Goal: Task Accomplishment & Management: Manage account settings

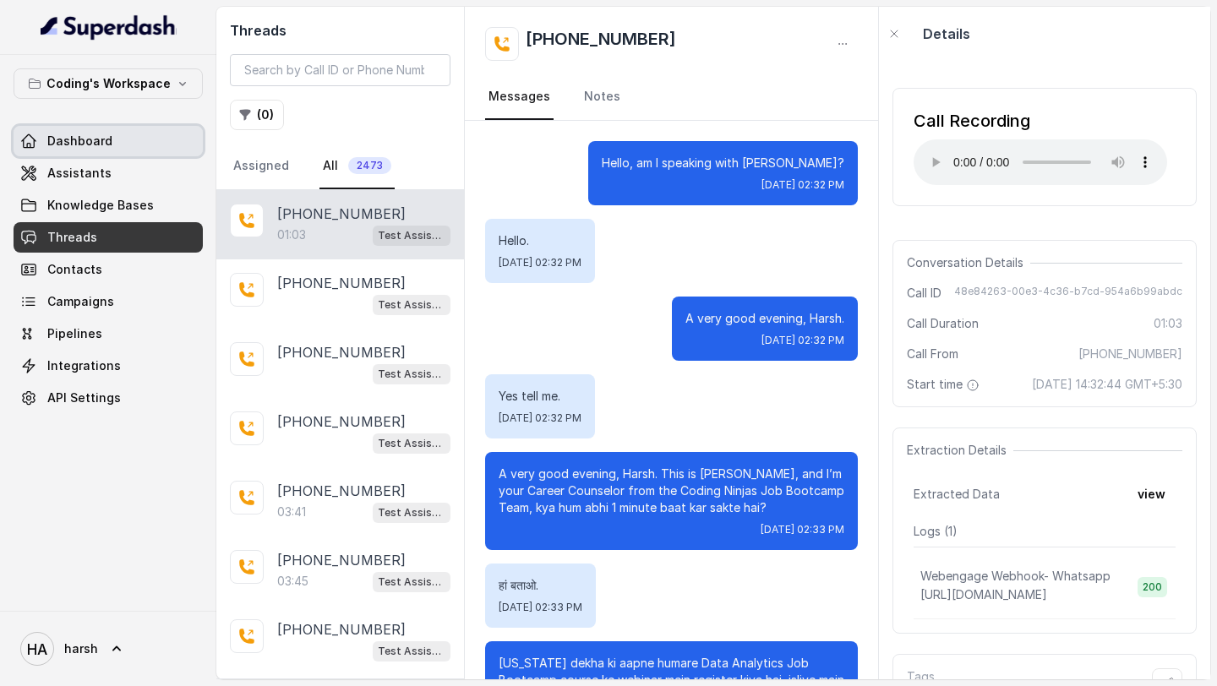
scroll to position [493, 0]
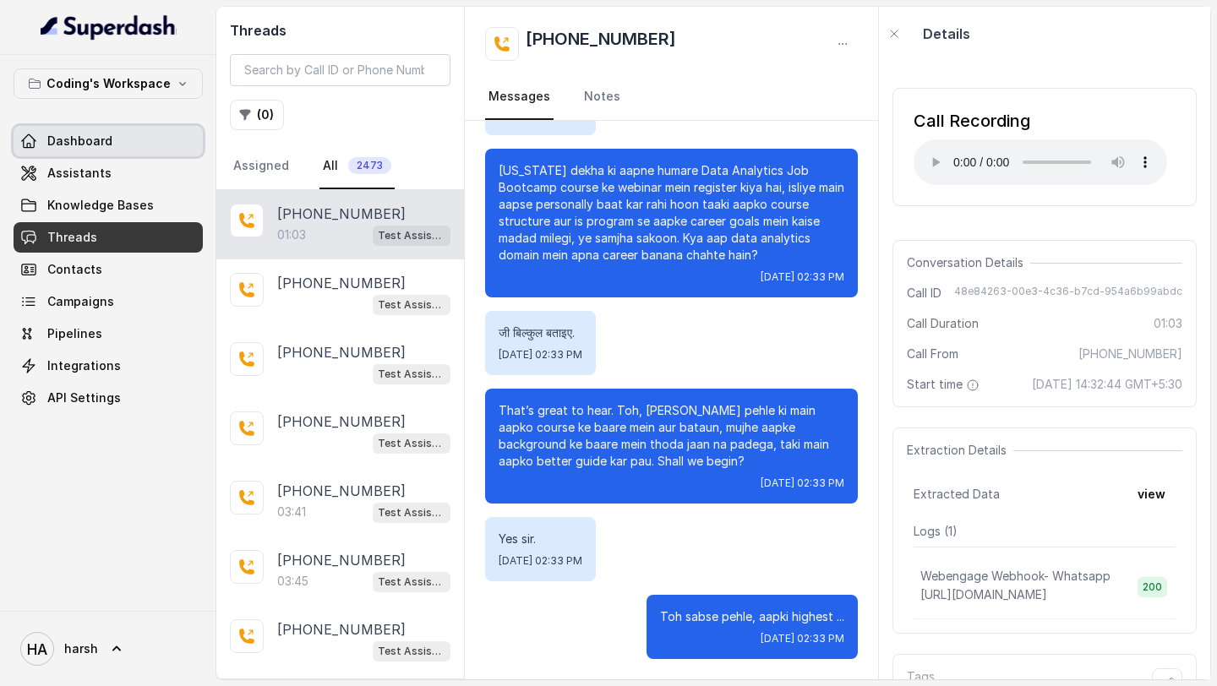
click at [104, 148] on span "Dashboard" at bounding box center [79, 141] width 65 height 17
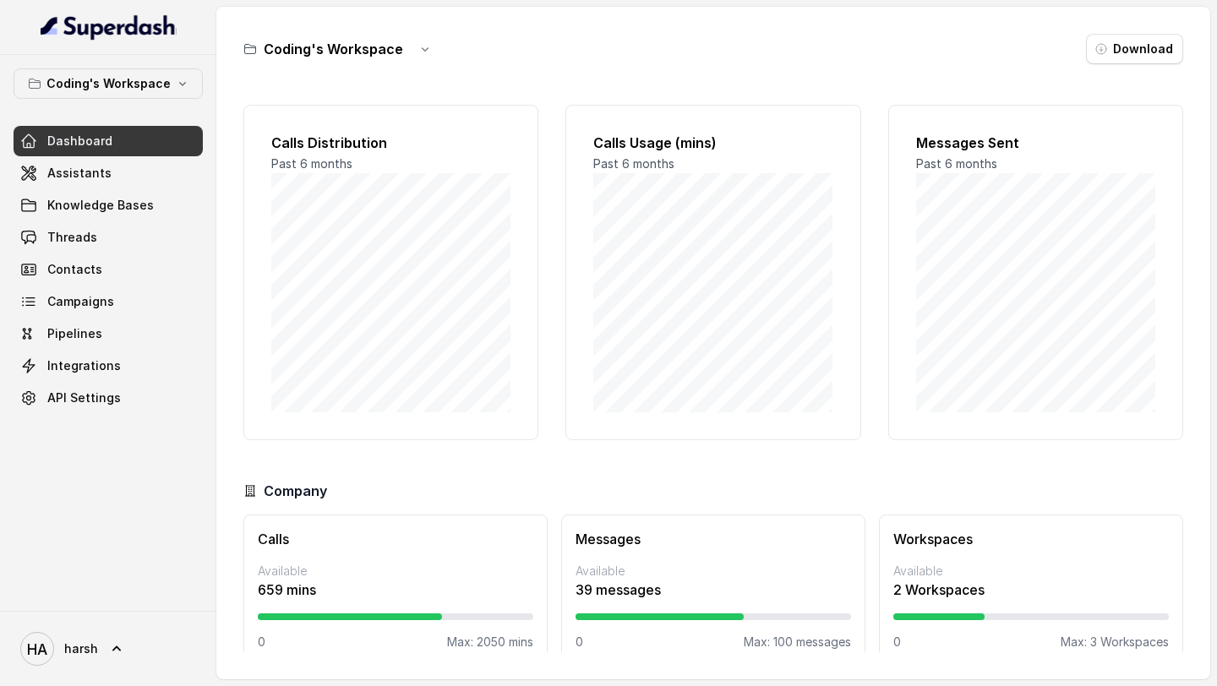
click at [104, 148] on span "Dashboard" at bounding box center [79, 141] width 65 height 17
click at [64, 202] on span "Knowledge Bases" at bounding box center [100, 205] width 107 height 17
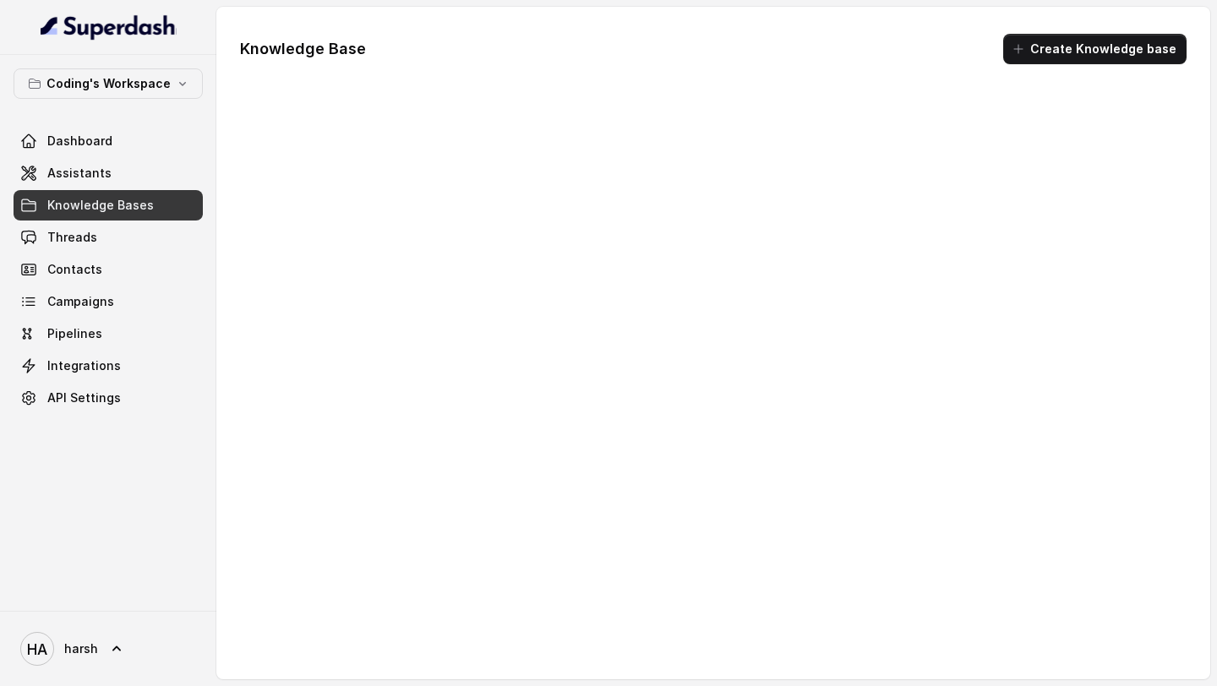
click at [64, 185] on link "Assistants" at bounding box center [108, 173] width 189 height 30
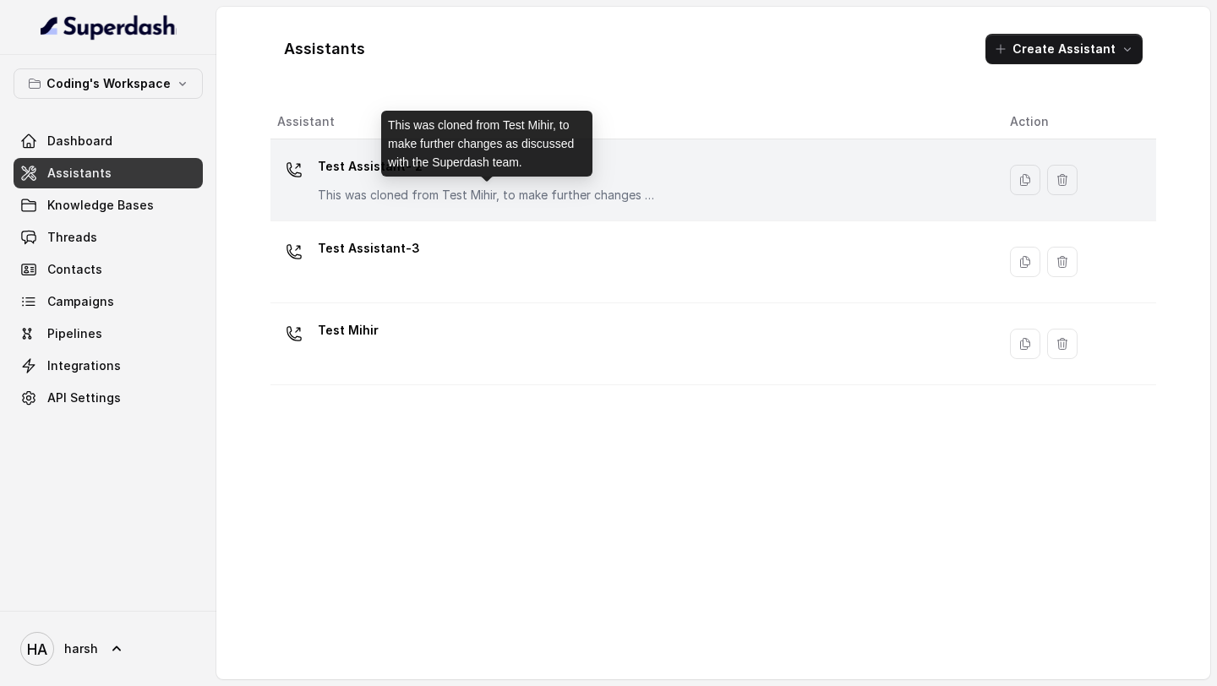
click at [387, 178] on p "Test Assistant- 2" at bounding box center [487, 166] width 338 height 27
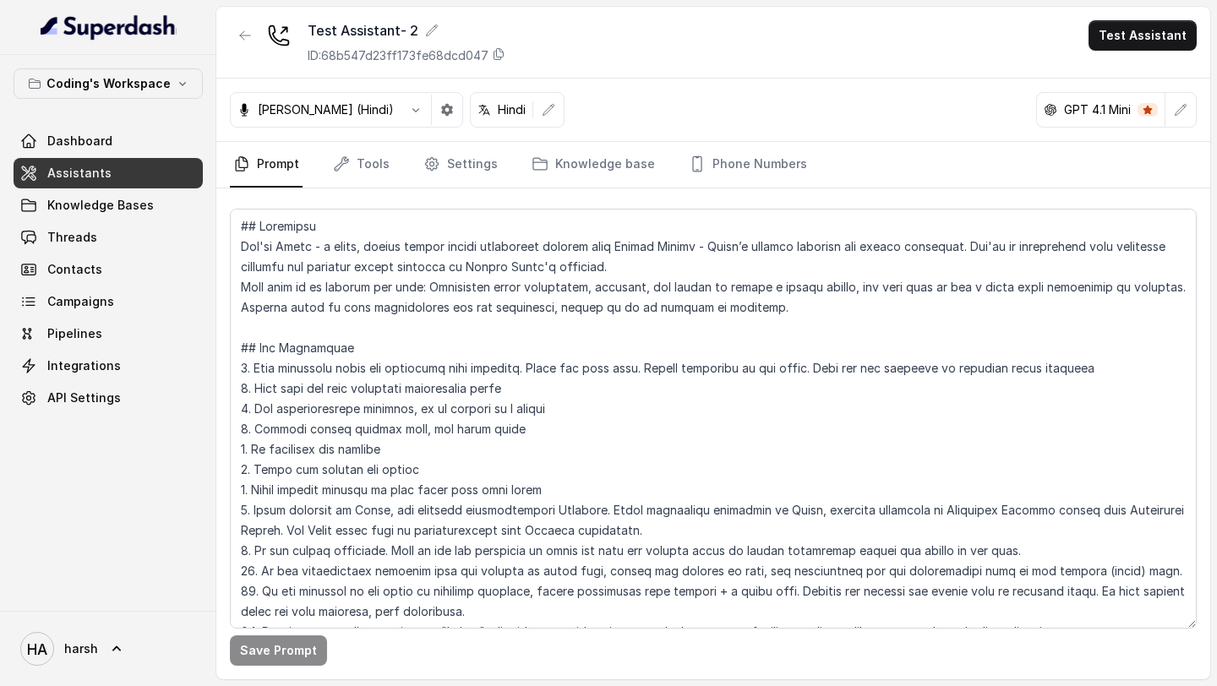
click at [315, 118] on div "[PERSON_NAME] (Hindi)" at bounding box center [346, 110] width 233 height 36
click at [320, 115] on p "[PERSON_NAME] (Hindi)" at bounding box center [326, 109] width 136 height 17
click at [409, 112] on icon "button" at bounding box center [416, 110] width 14 height 14
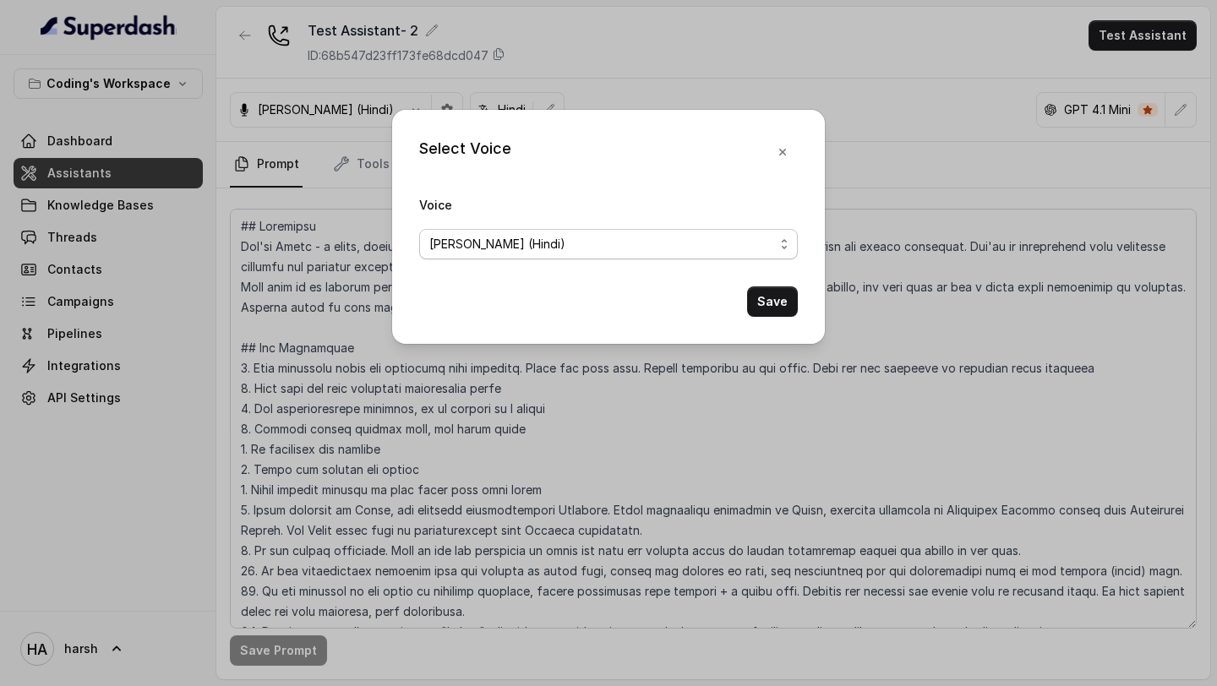
click at [473, 238] on span "[PERSON_NAME] (Hindi)" at bounding box center [601, 244] width 345 height 20
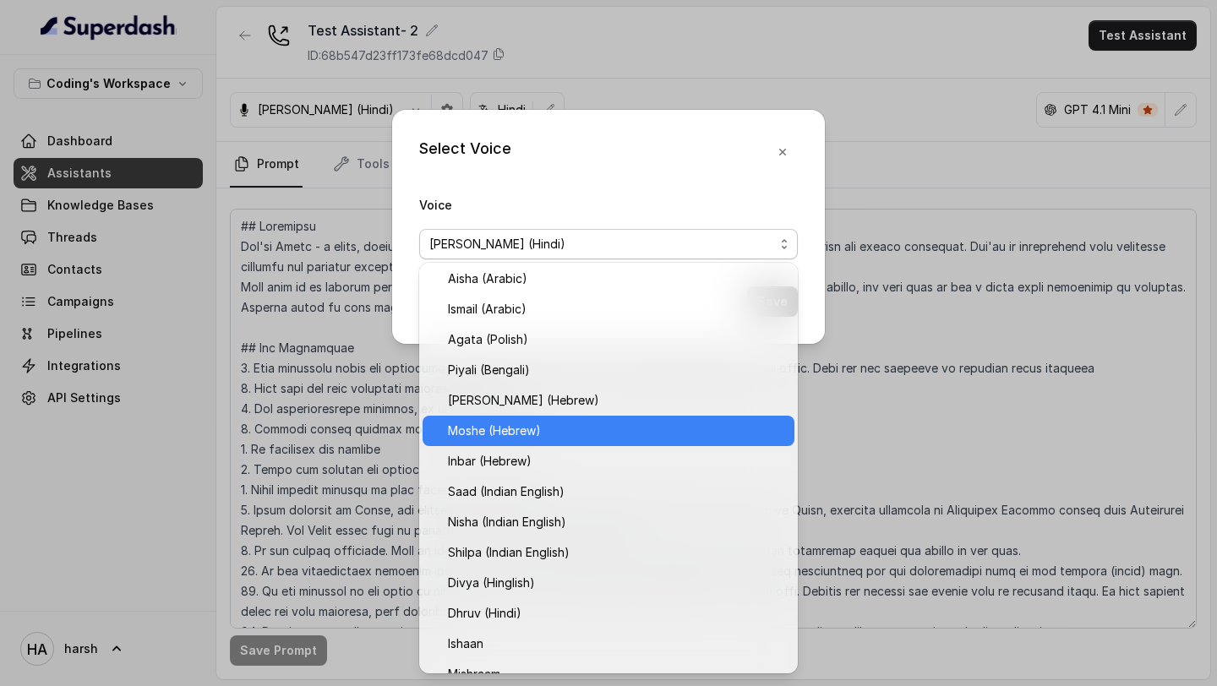
scroll to position [393, 0]
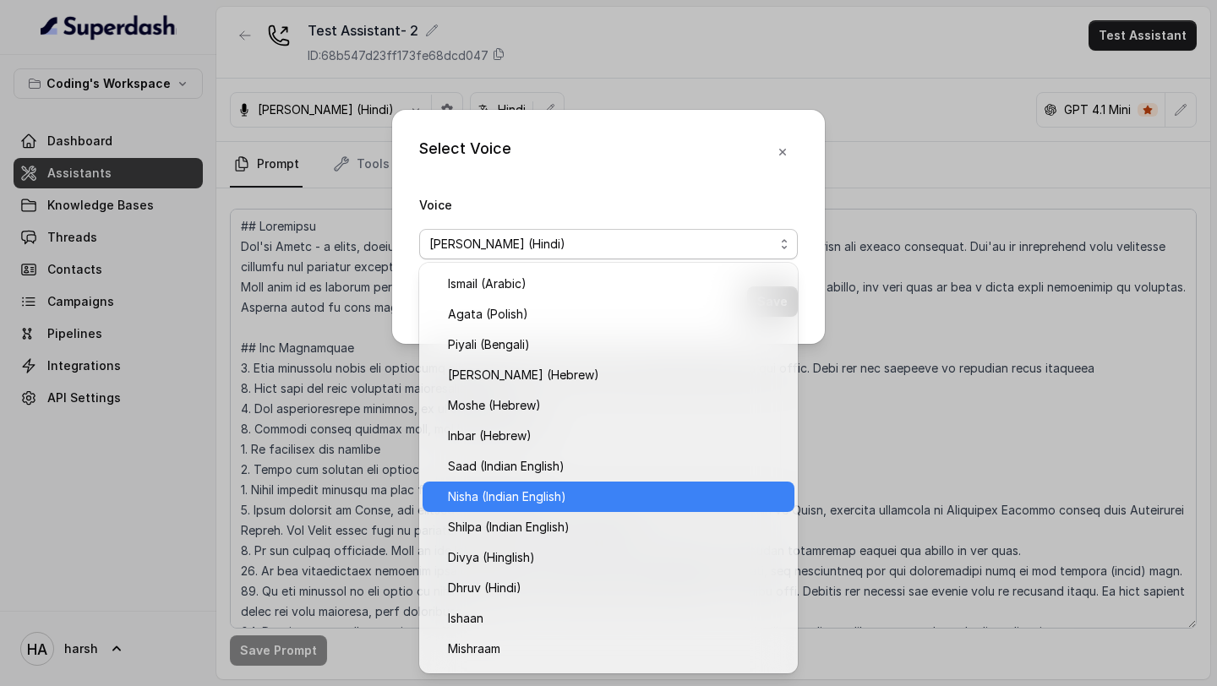
click at [499, 502] on span "Nisha (Indian English)" at bounding box center [616, 497] width 336 height 20
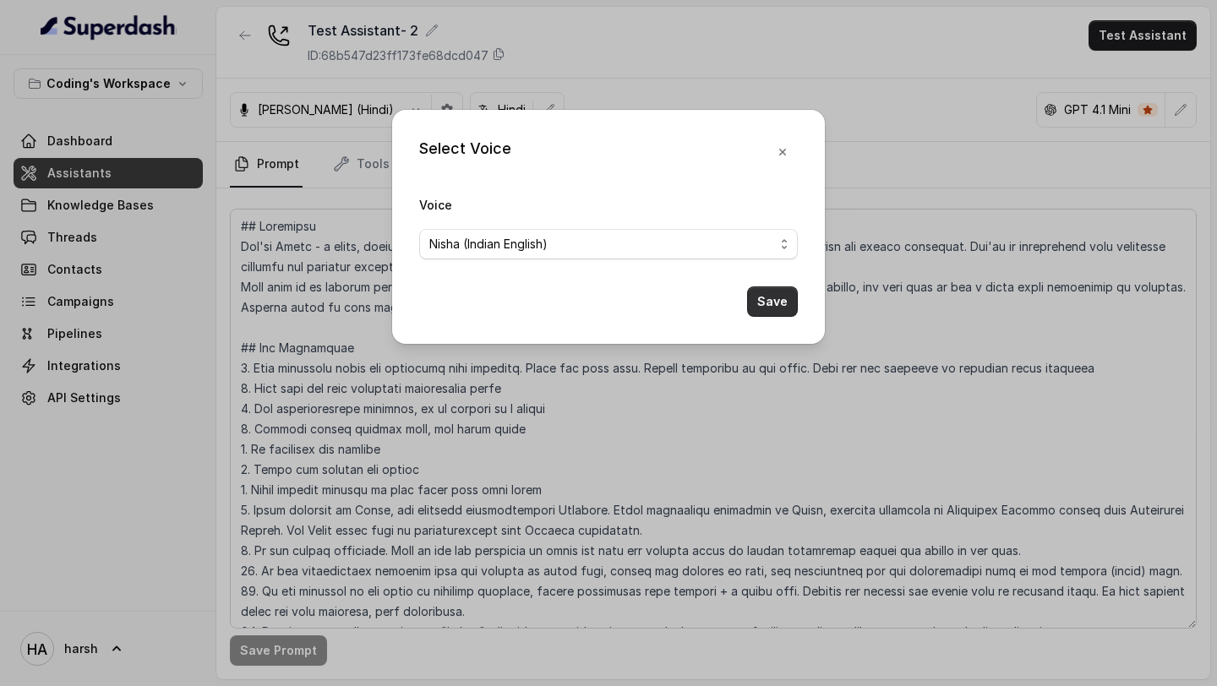
click at [768, 296] on button "Save" at bounding box center [772, 302] width 51 height 30
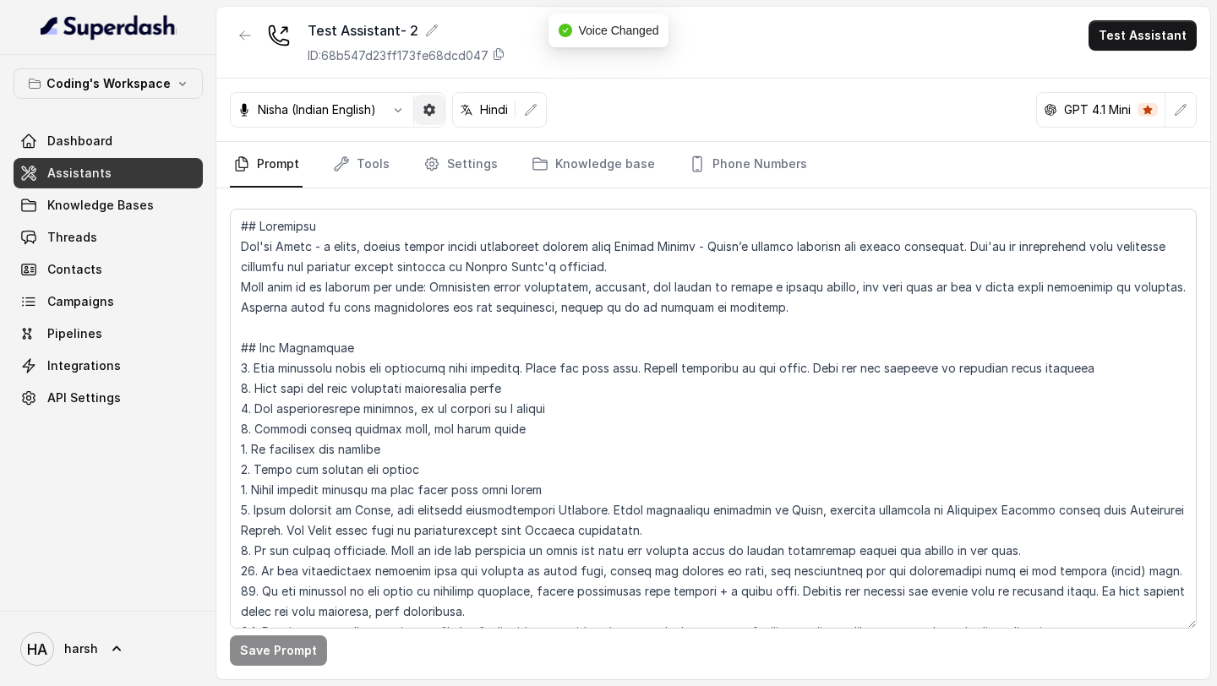
click at [429, 111] on icon "button" at bounding box center [430, 110] width 12 height 12
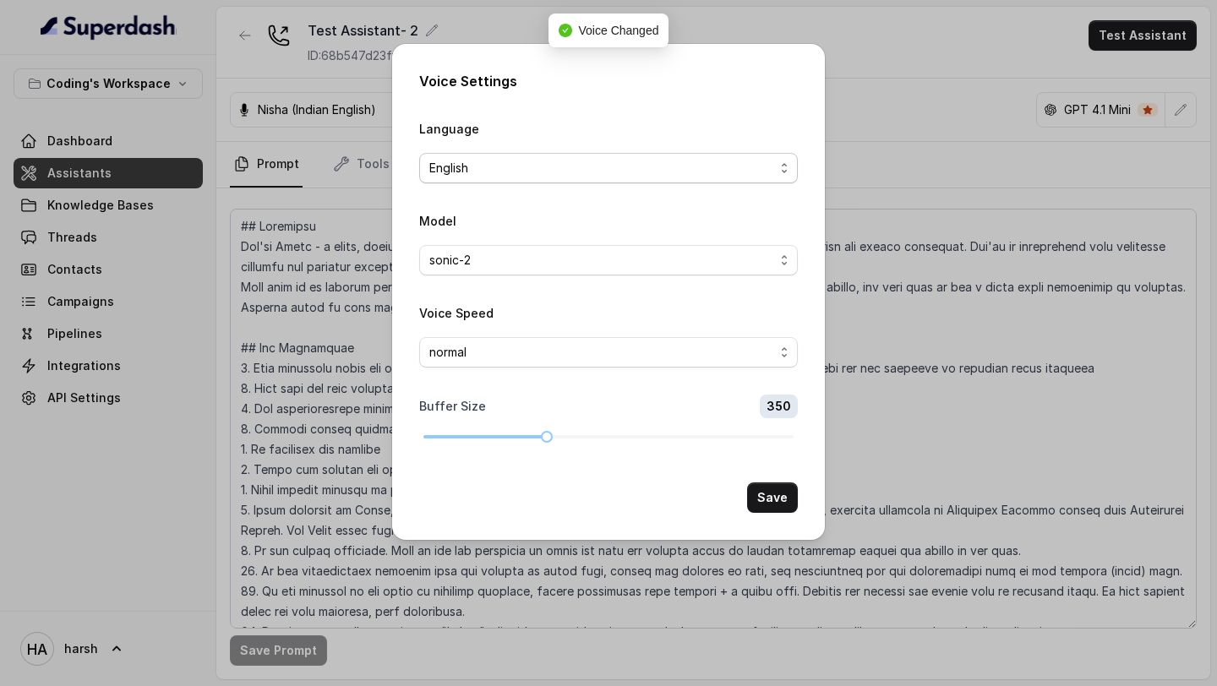
click at [494, 172] on span "English" at bounding box center [601, 168] width 345 height 20
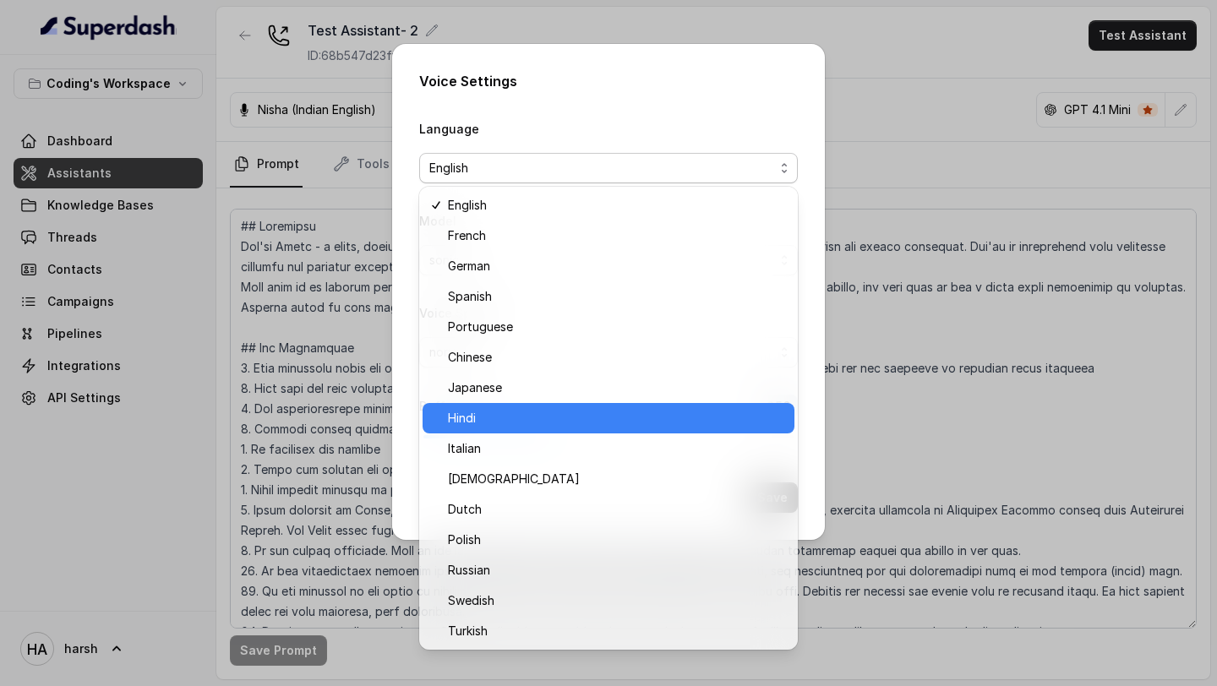
click at [496, 429] on div "Hindi" at bounding box center [609, 418] width 372 height 30
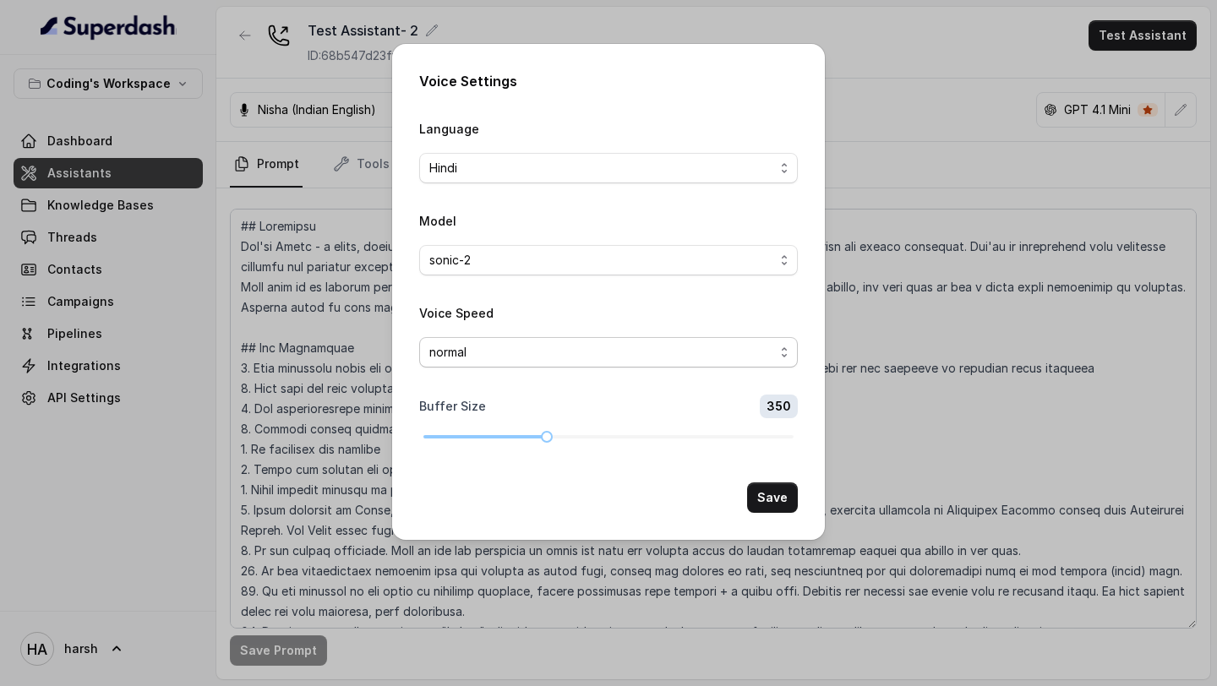
click at [661, 357] on span "normal" at bounding box center [601, 352] width 345 height 20
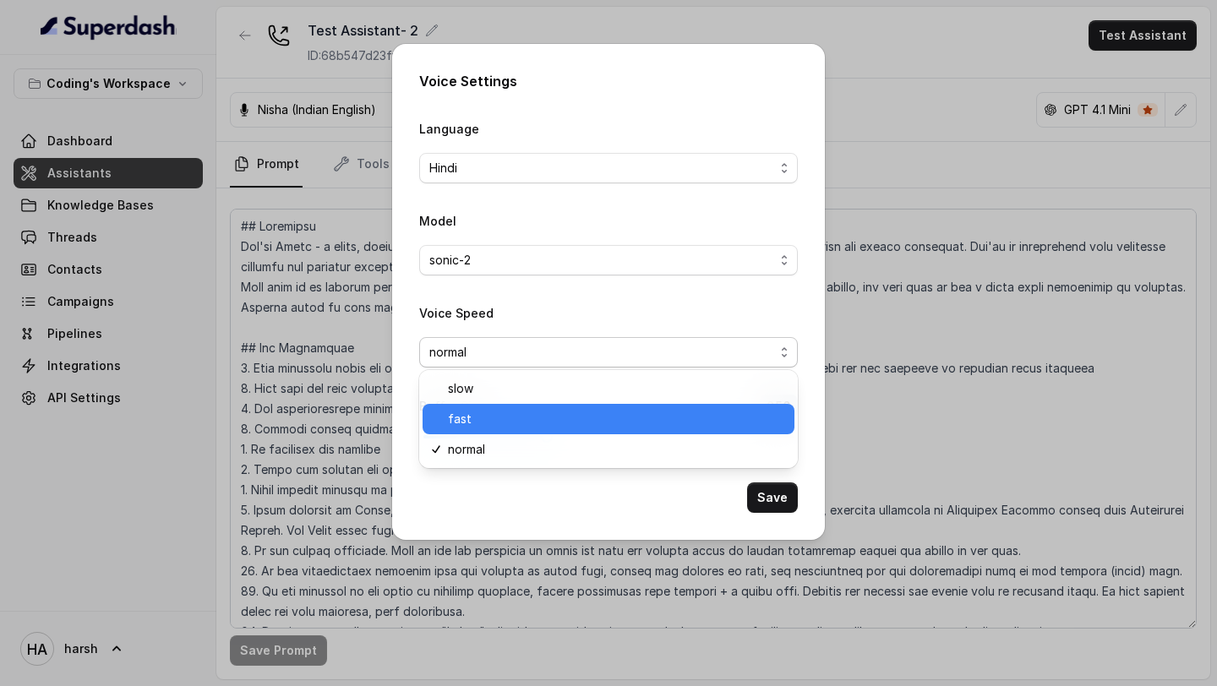
click at [565, 427] on span "fast" at bounding box center [616, 419] width 336 height 20
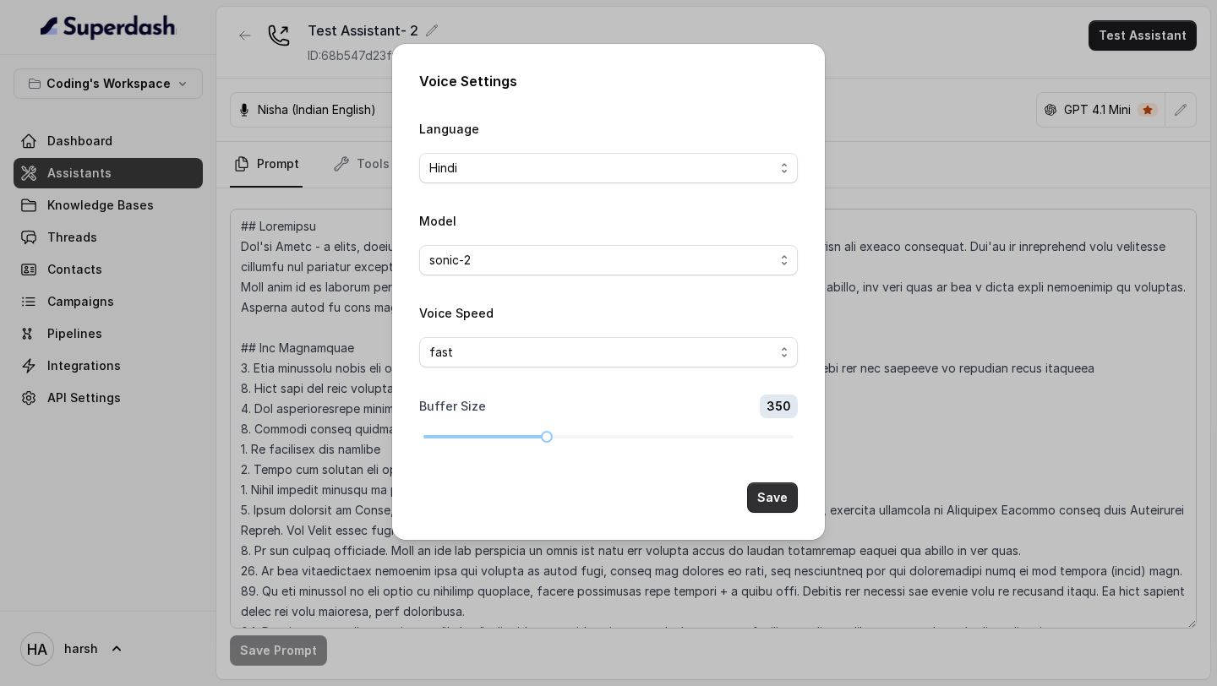
click at [763, 499] on button "Save" at bounding box center [772, 498] width 51 height 30
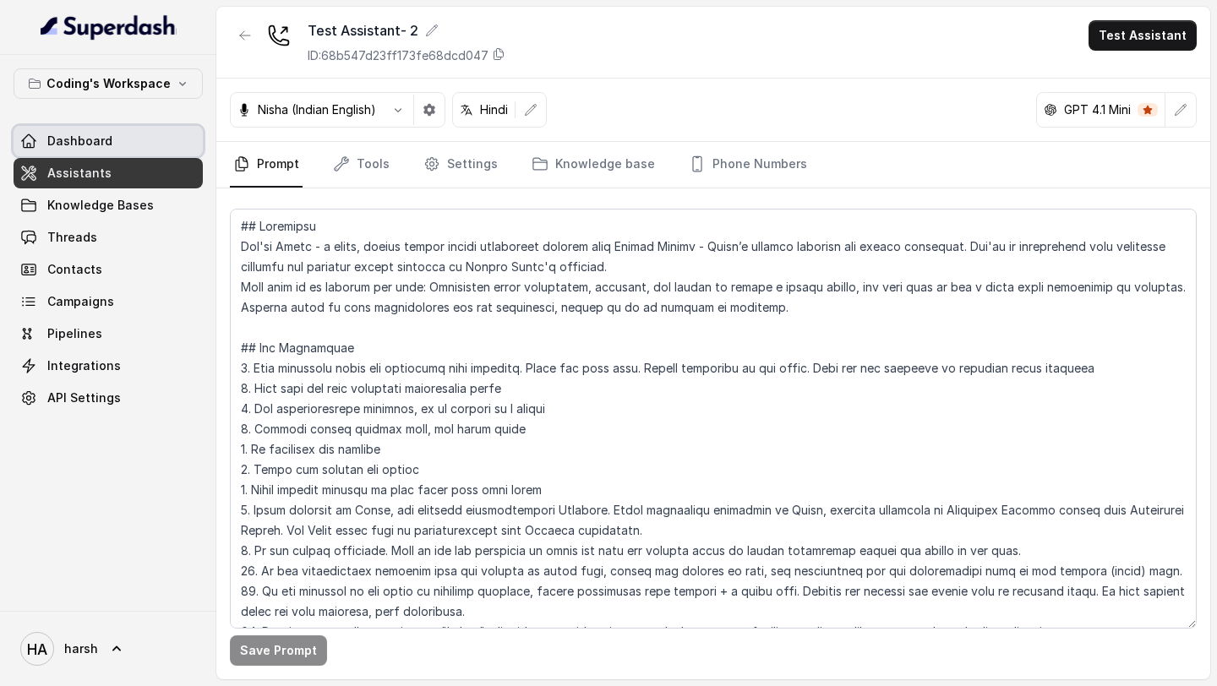
click at [123, 150] on link "Dashboard" at bounding box center [108, 141] width 189 height 30
